Goal: Find specific page/section: Find specific page/section

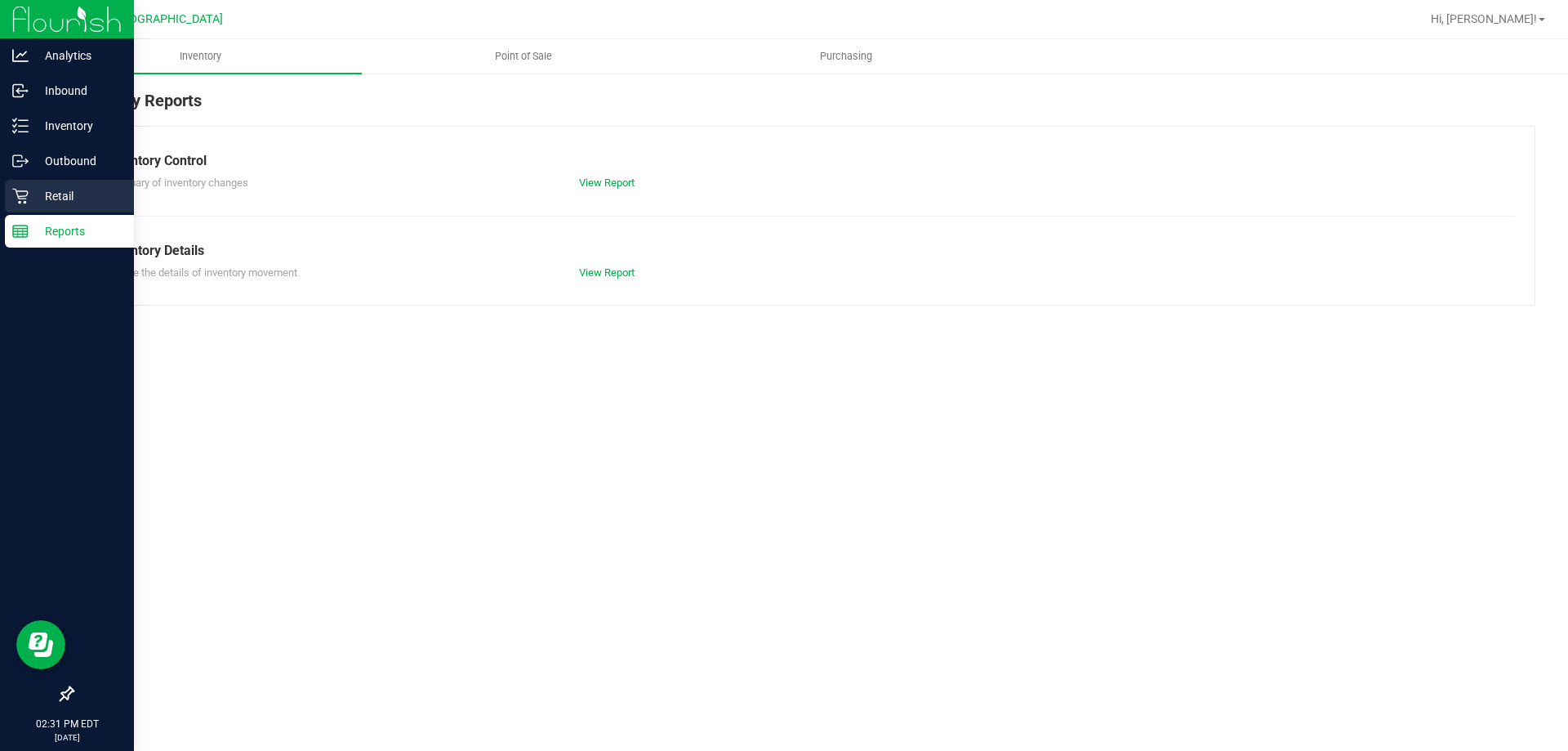
click at [69, 202] on p "Retail" at bounding box center [78, 196] width 98 height 20
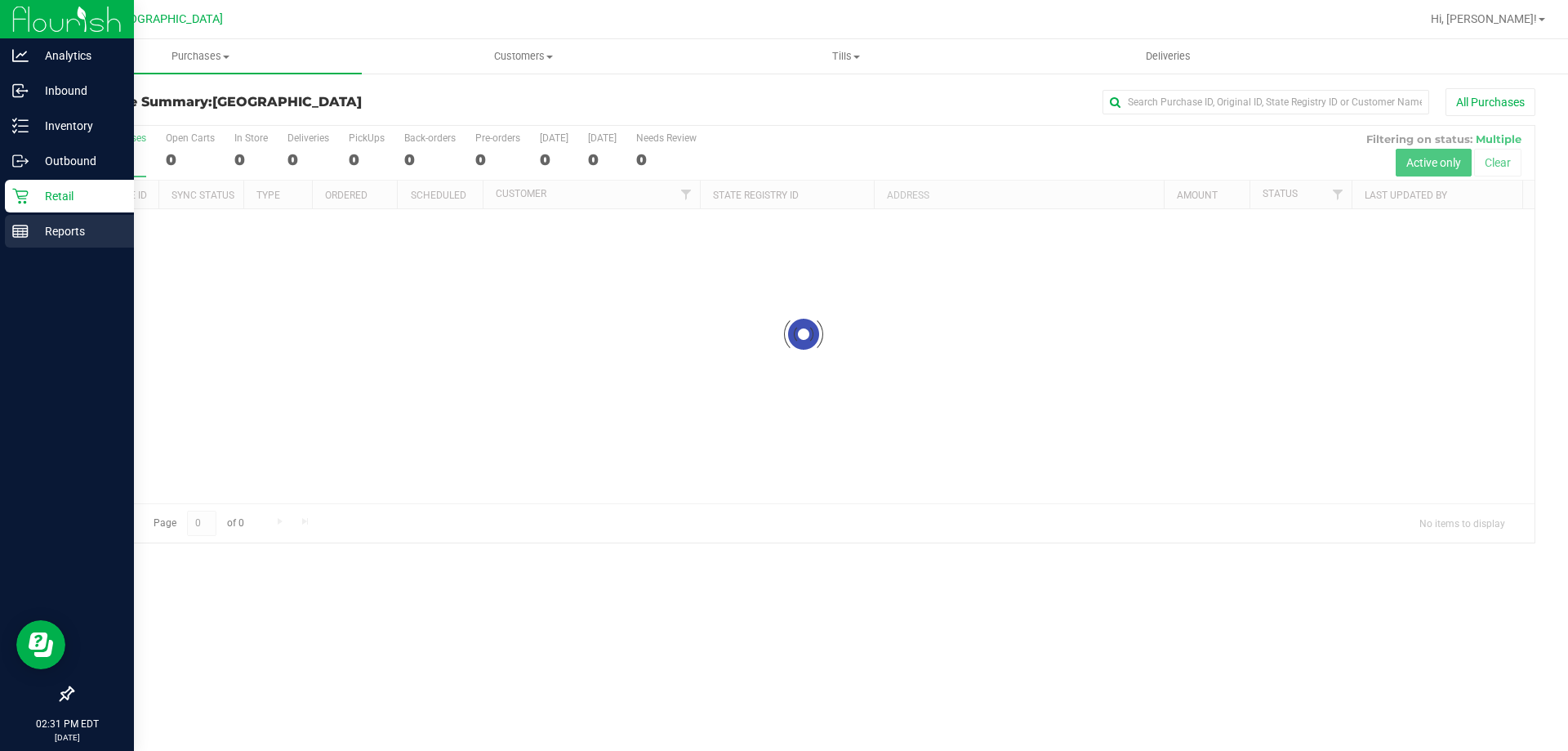
click at [67, 228] on p "Reports" at bounding box center [78, 230] width 98 height 20
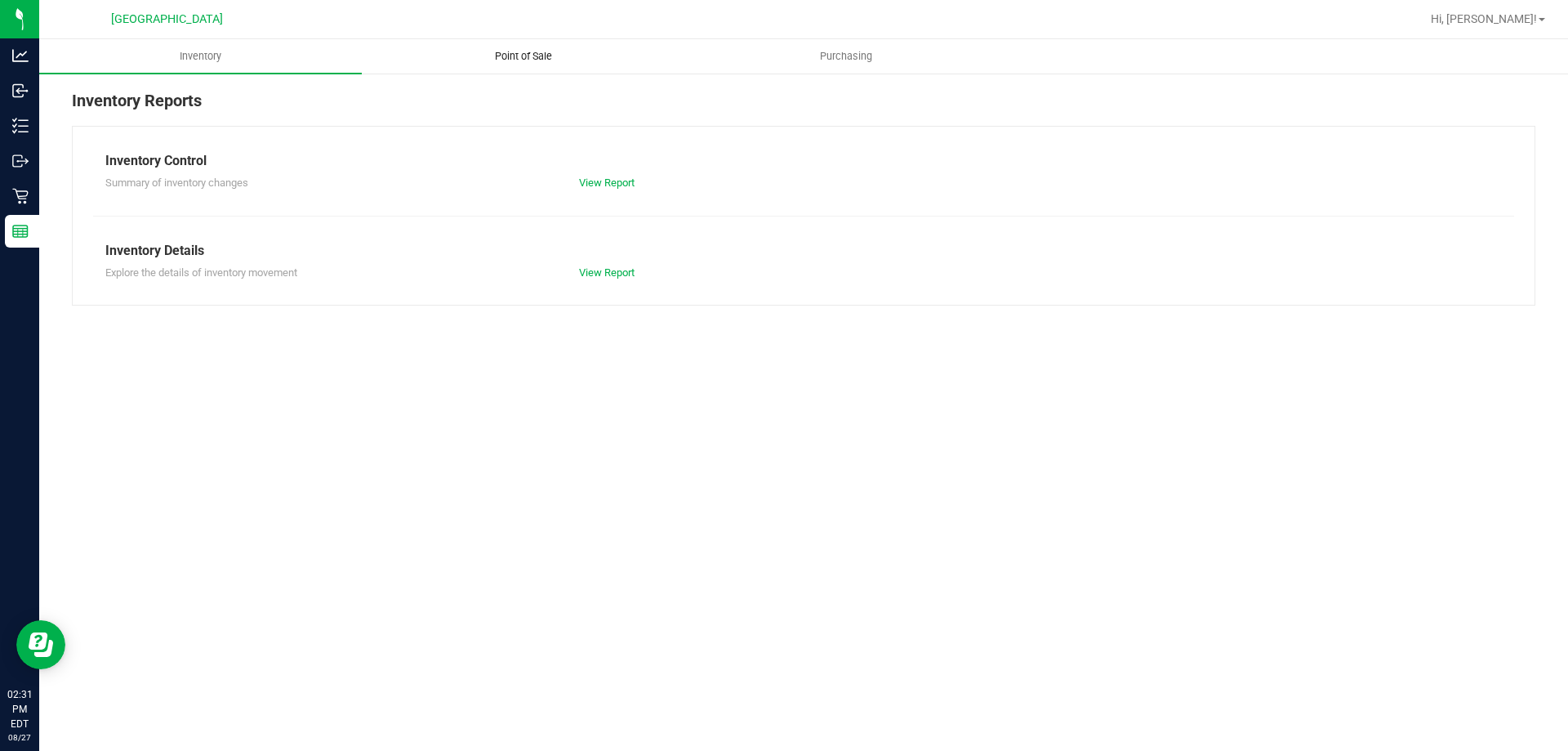
click at [535, 53] on span "Point of Sale" at bounding box center [523, 56] width 101 height 15
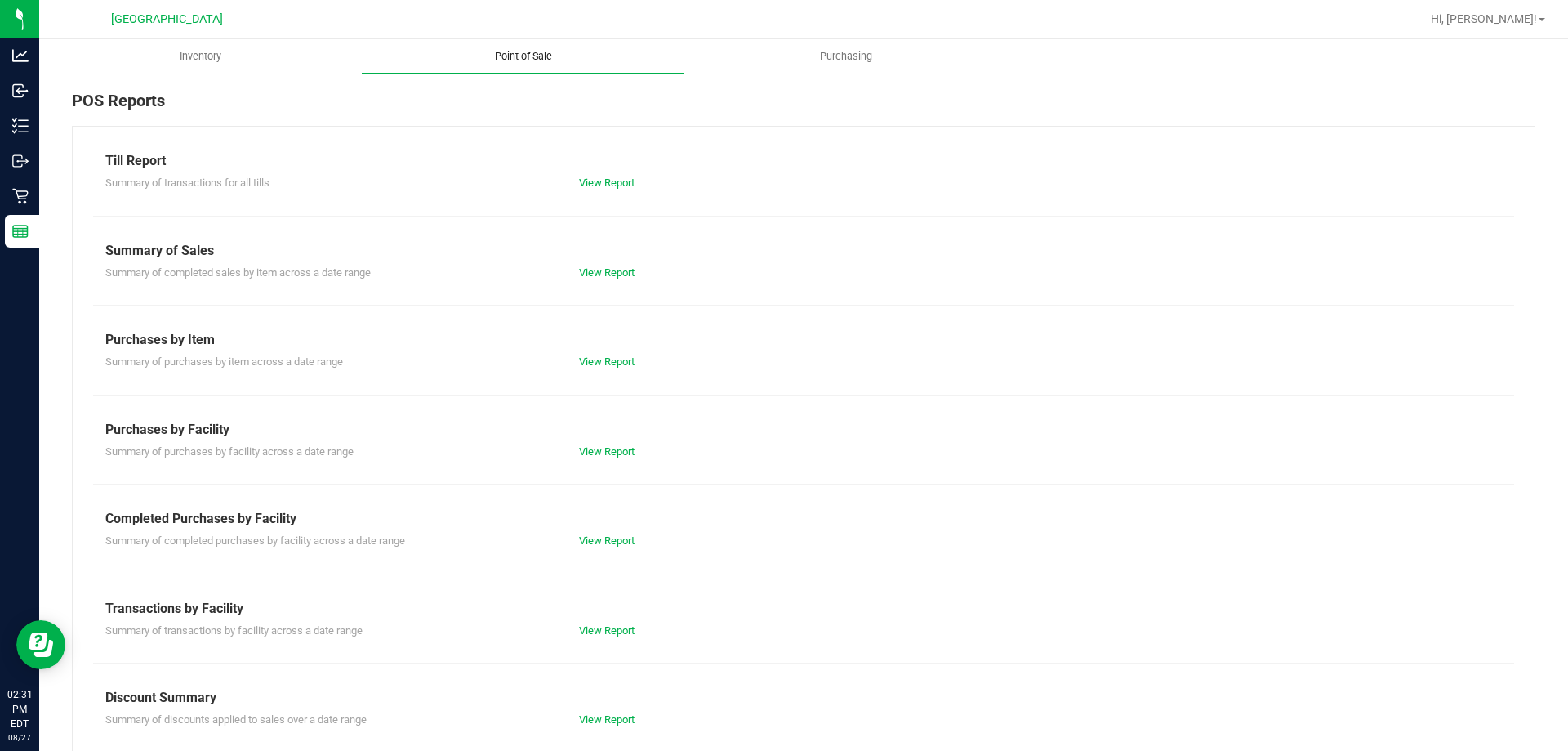
click at [585, 544] on link "View Report" at bounding box center [607, 540] width 55 height 12
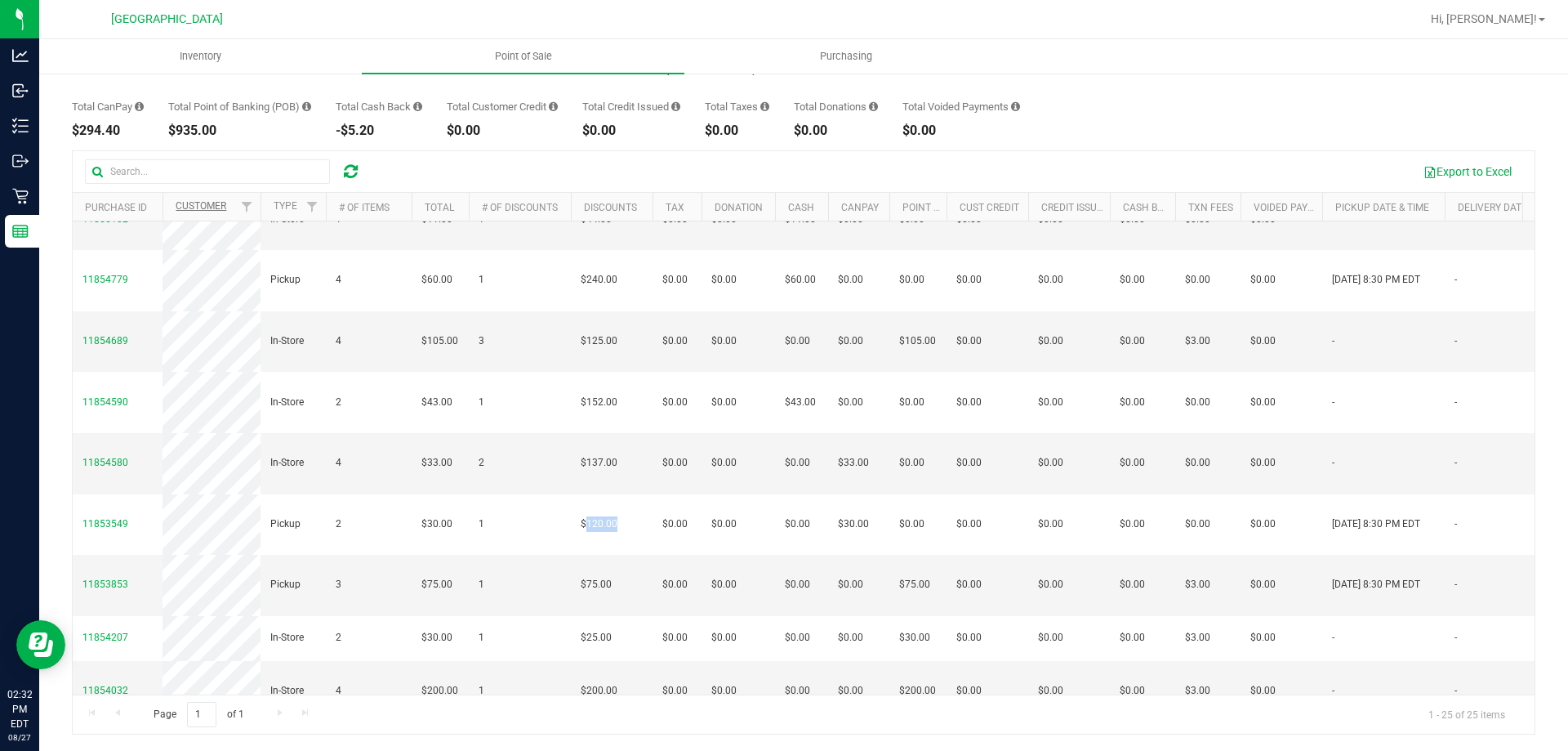
scroll to position [649, 0]
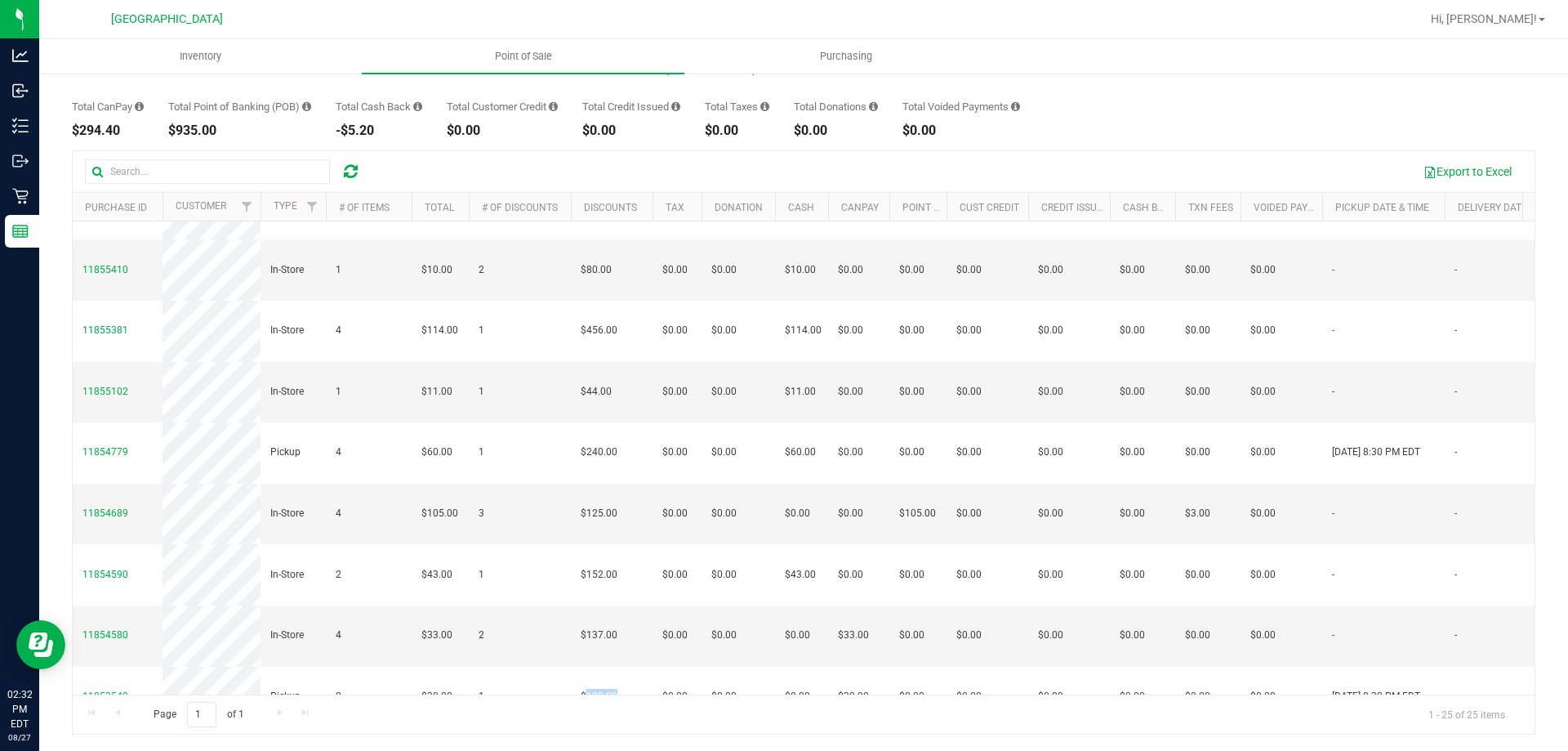
click at [663, 710] on div "Page 1 of 1 1 - 25 of 25 items" at bounding box center [804, 714] width 1462 height 39
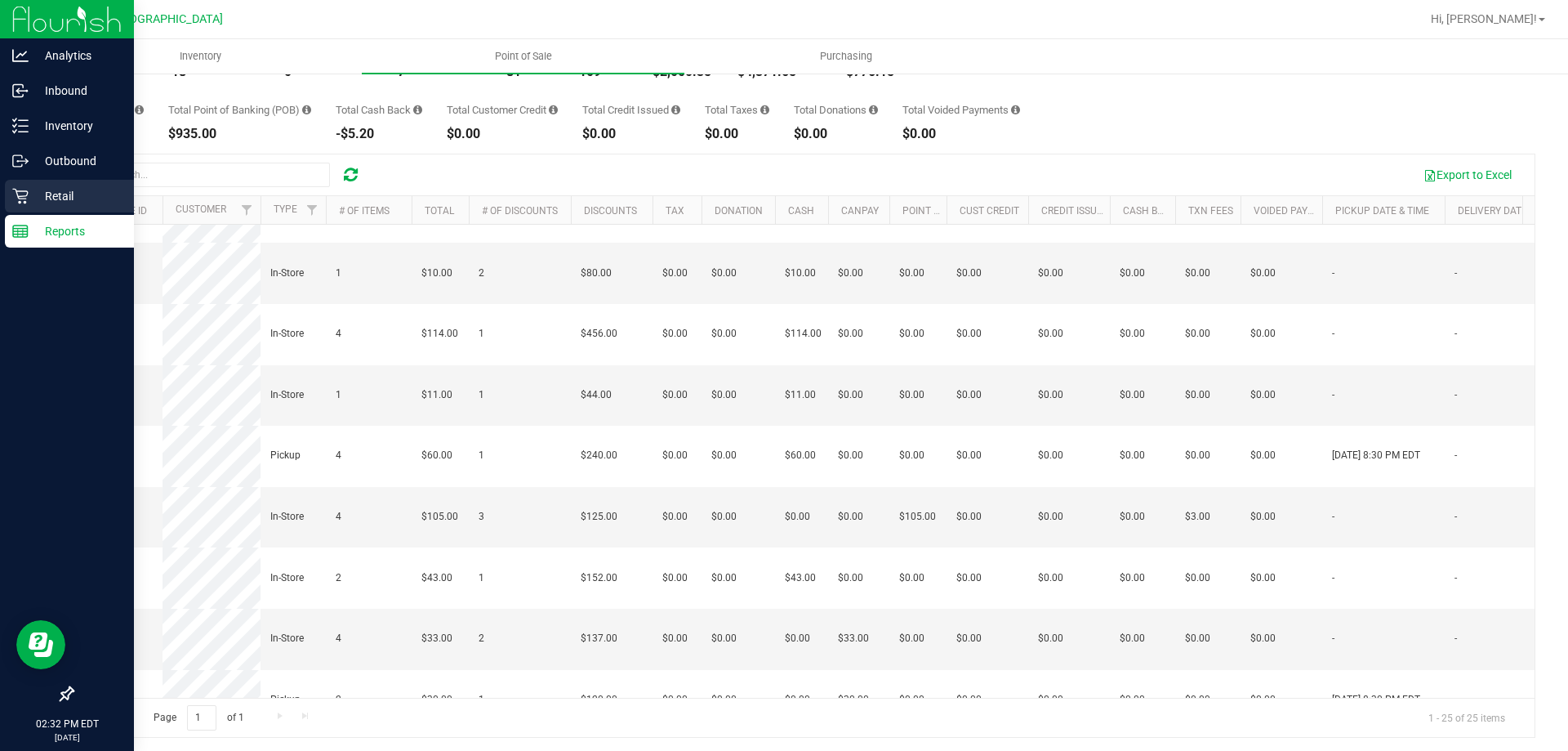
click at [50, 186] on p "Retail" at bounding box center [78, 196] width 98 height 20
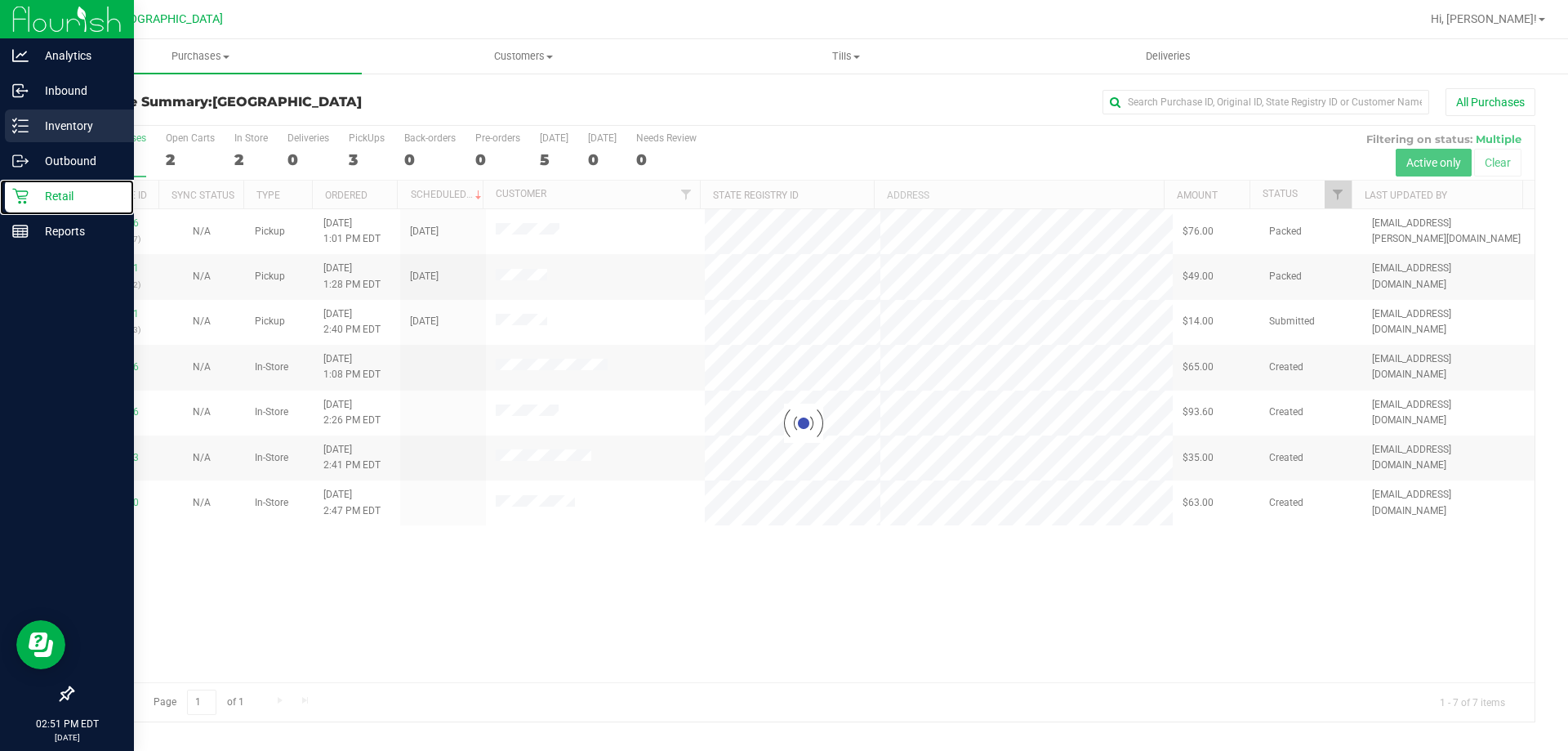
click at [22, 120] on line at bounding box center [23, 120] width 9 height 0
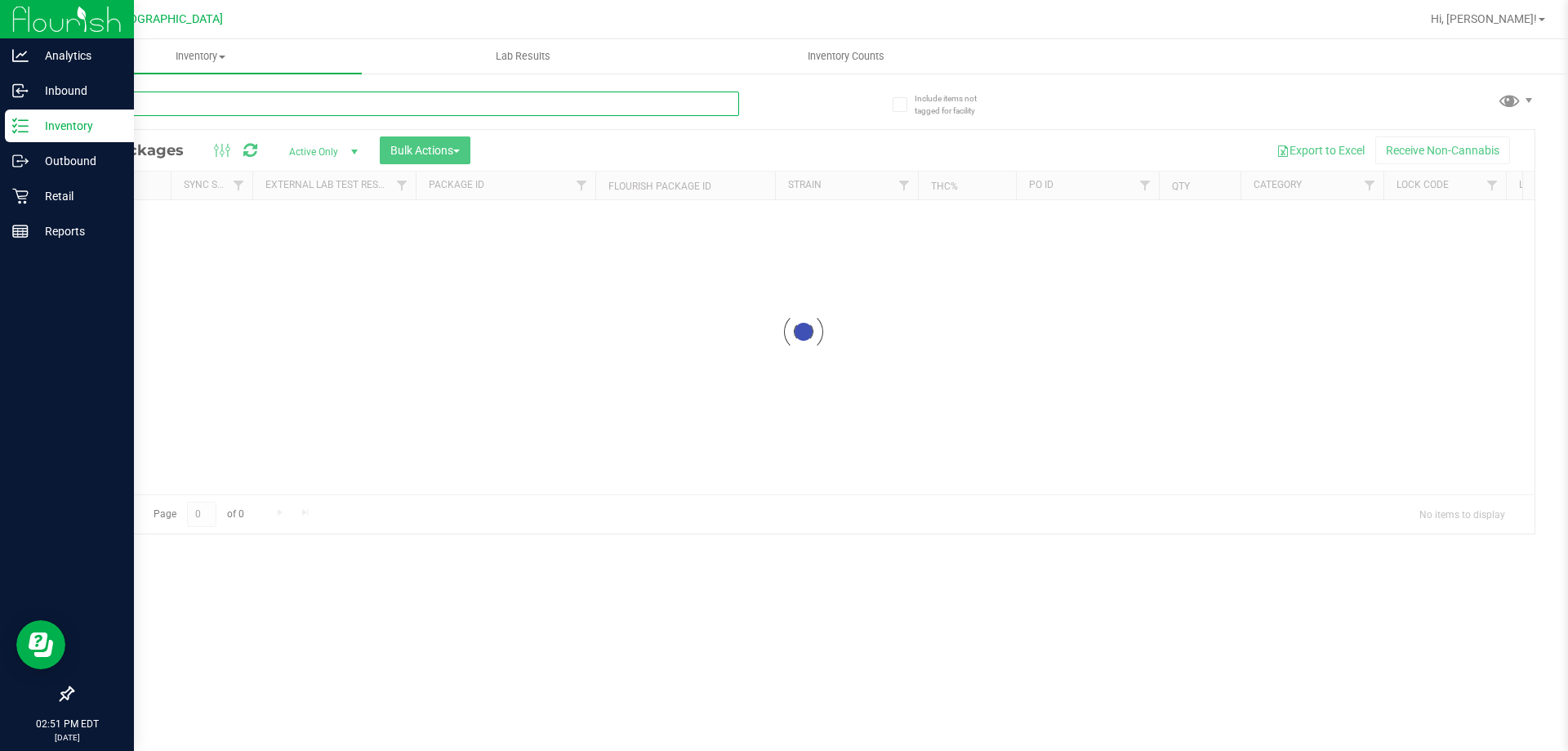
click at [327, 99] on input "text" at bounding box center [405, 104] width 667 height 24
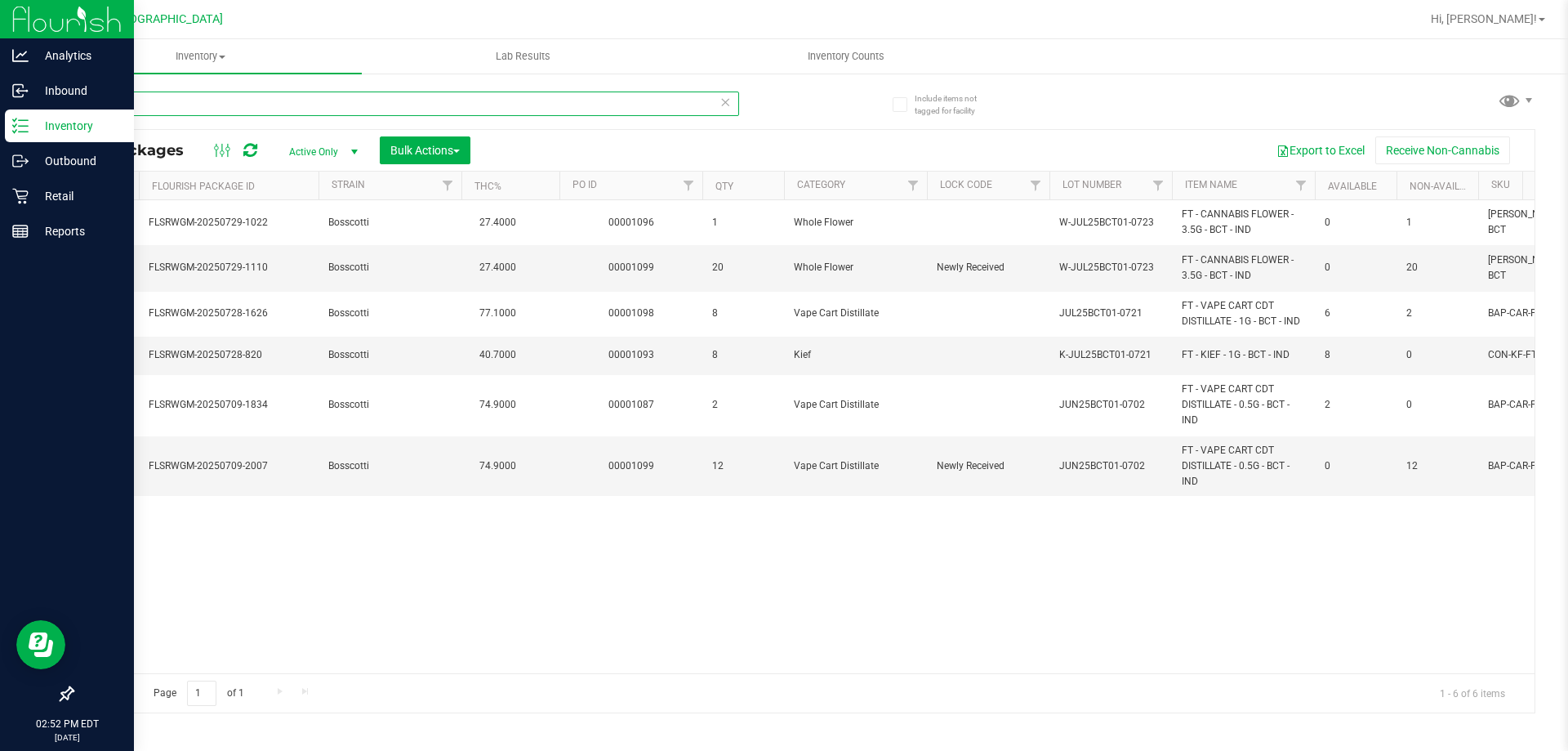
type input "bct"
